Goal: Transaction & Acquisition: Purchase product/service

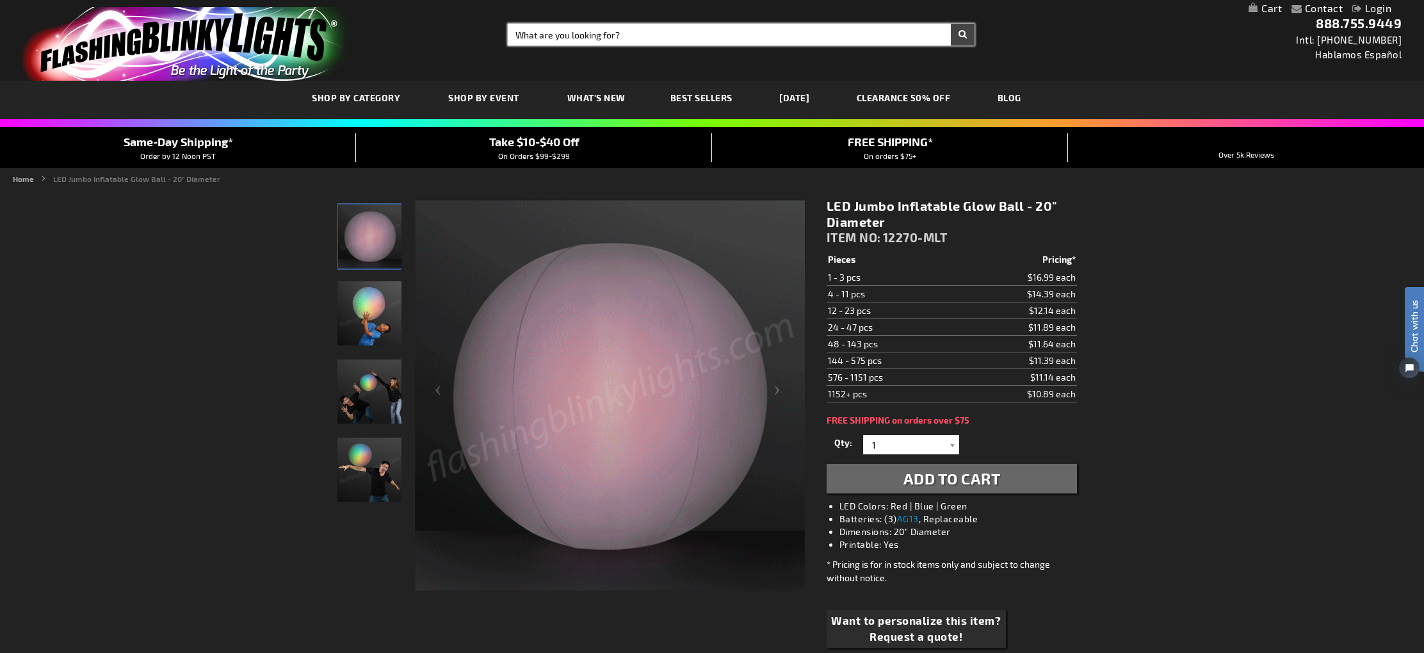
click at [676, 24] on input "Search" at bounding box center [742, 35] width 468 height 22
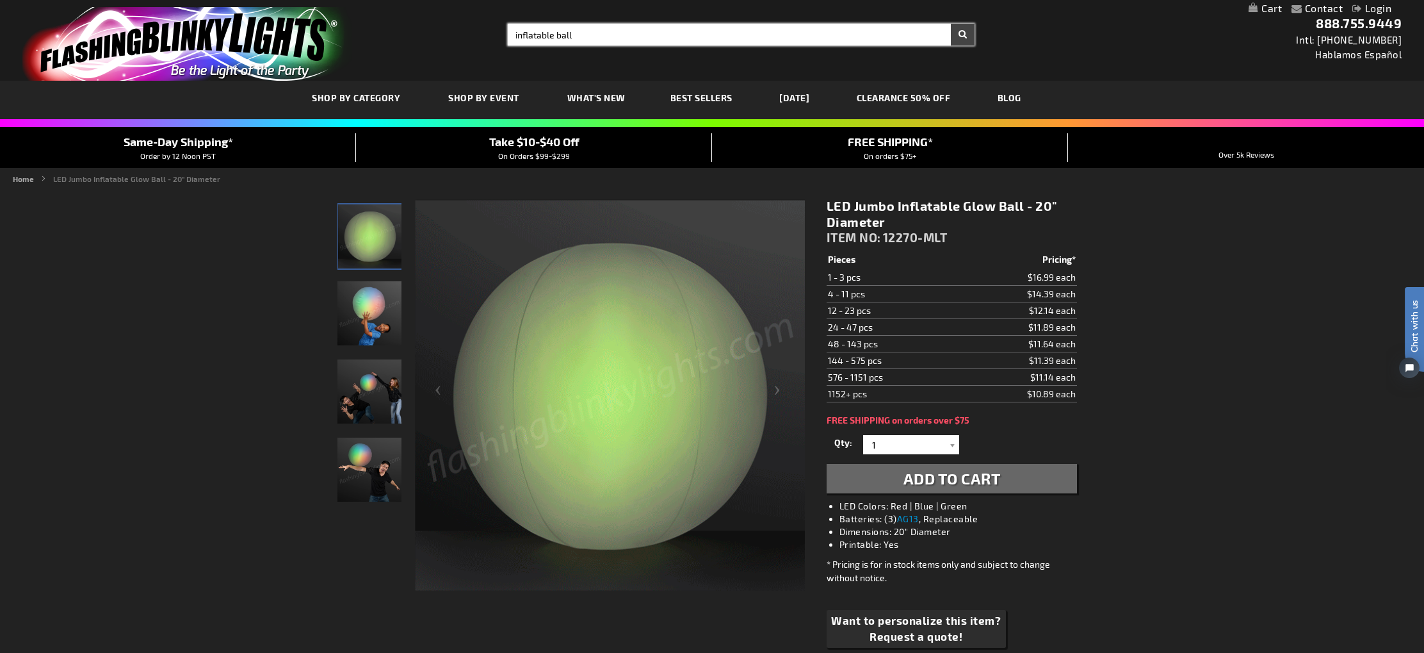
click at [516, 34] on input "inflatable ball" at bounding box center [742, 35] width 468 height 22
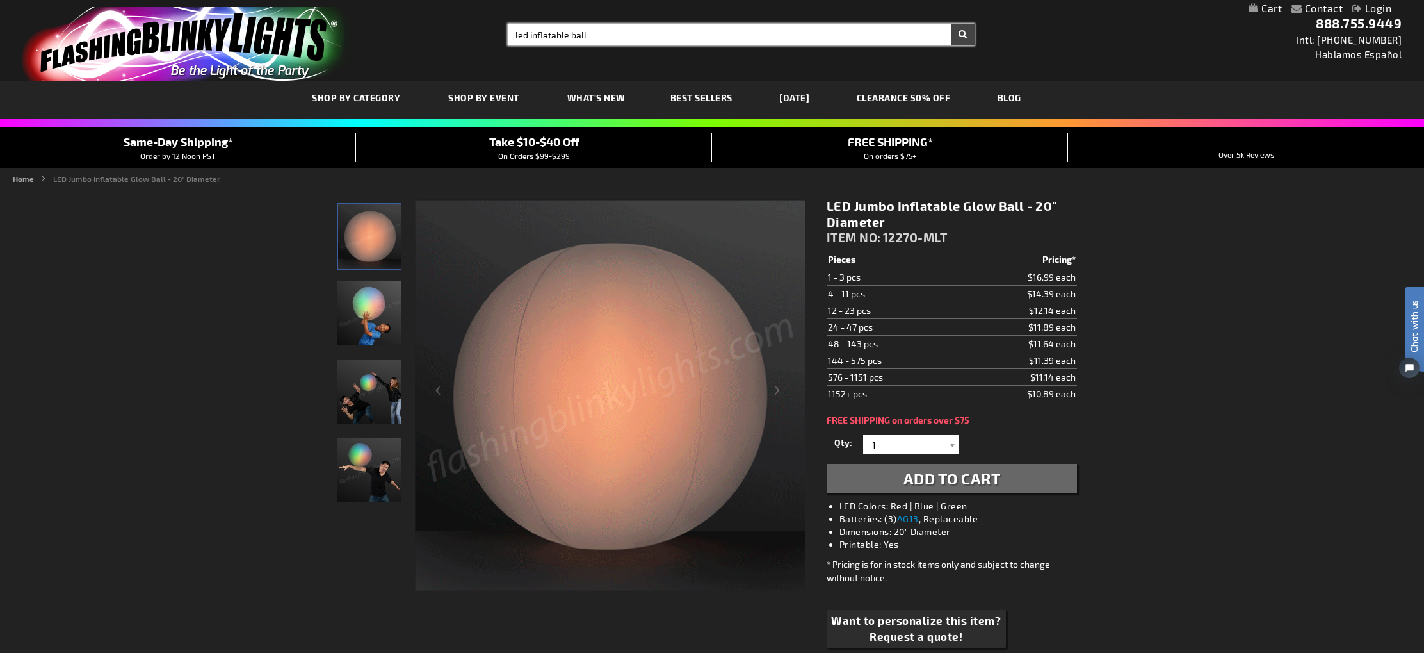
type input "led inflatable ball"
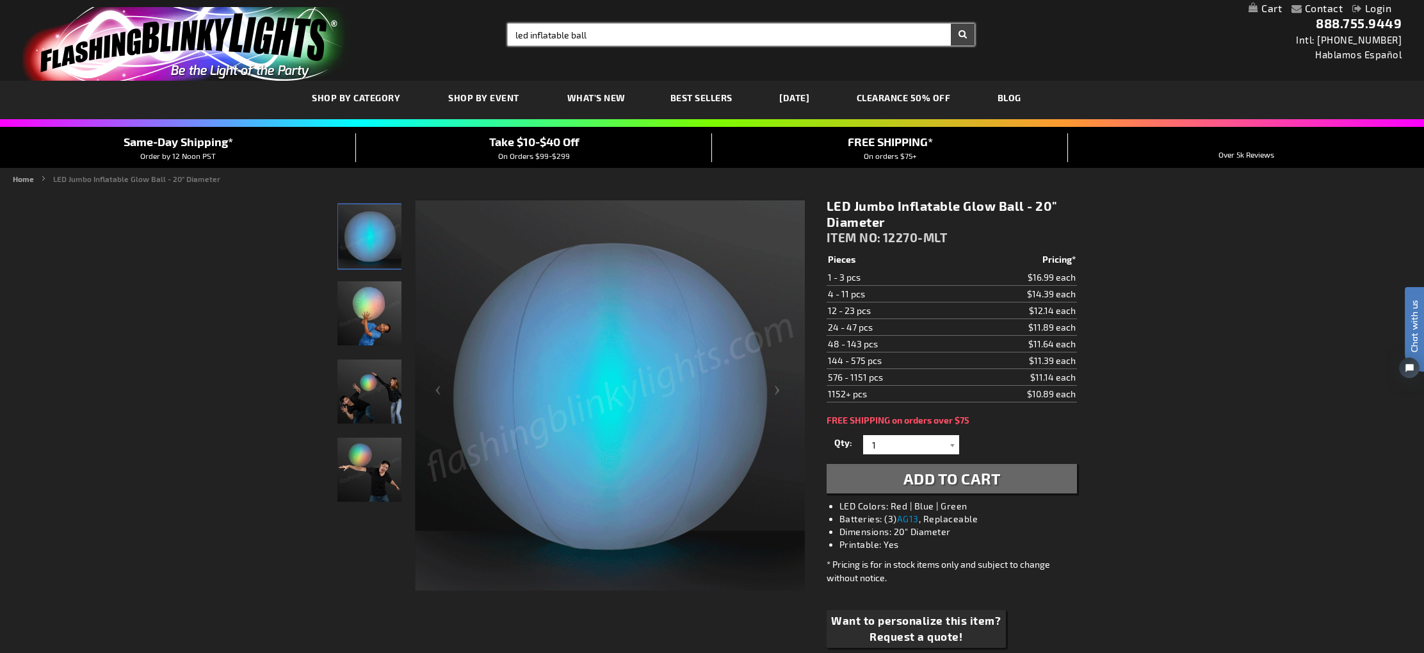
click at [951, 24] on button "Search" at bounding box center [963, 35] width 24 height 22
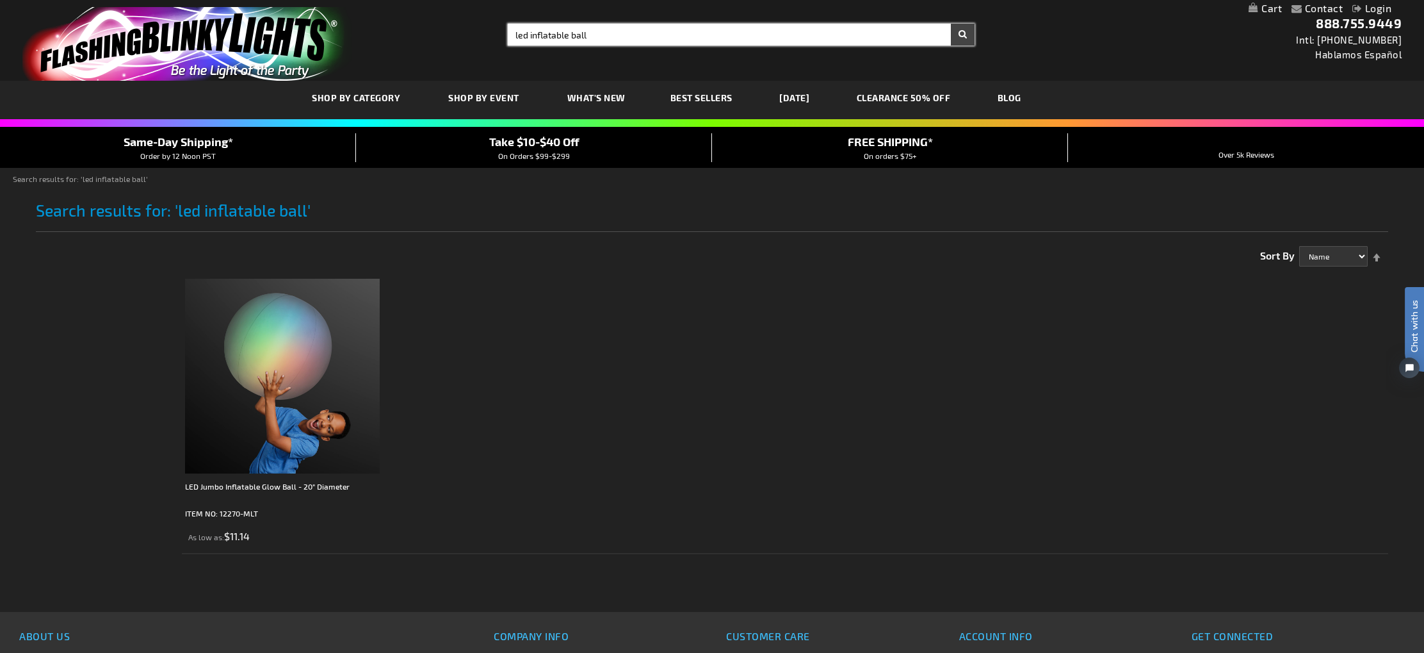
click at [606, 33] on input "led inflatable ball" at bounding box center [742, 35] width 468 height 22
drag, startPoint x: 606, startPoint y: 33, endPoint x: 483, endPoint y: 26, distance: 123.8
click at [483, 26] on div "Toggle Nav Search Search led inflatable ball × Search 888.755.9449 Intl: 818-75…" at bounding box center [712, 40] width 1424 height 81
type input "ball"
click at [951, 24] on button "Search" at bounding box center [963, 35] width 24 height 22
